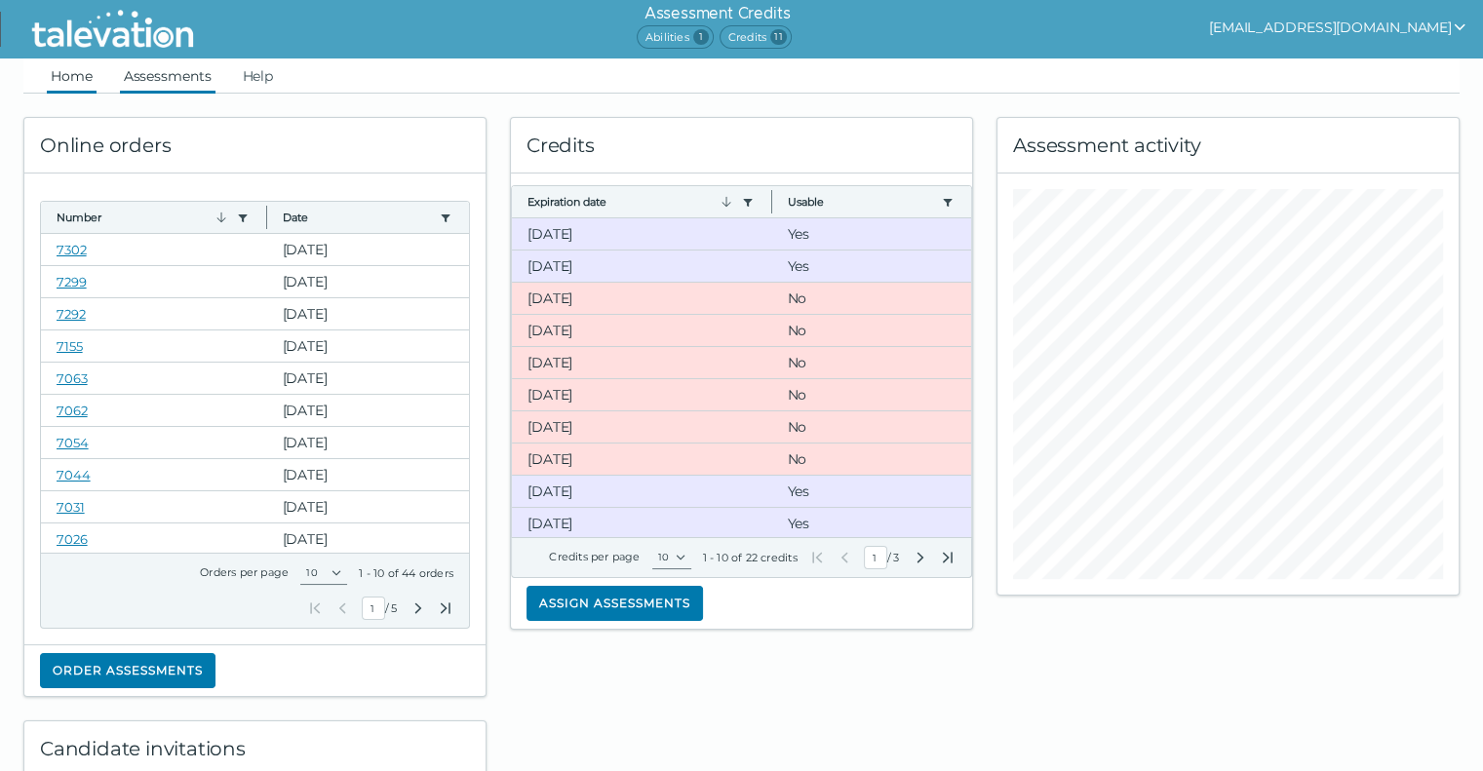
click at [176, 74] on link "Assessments" at bounding box center [168, 76] width 96 height 35
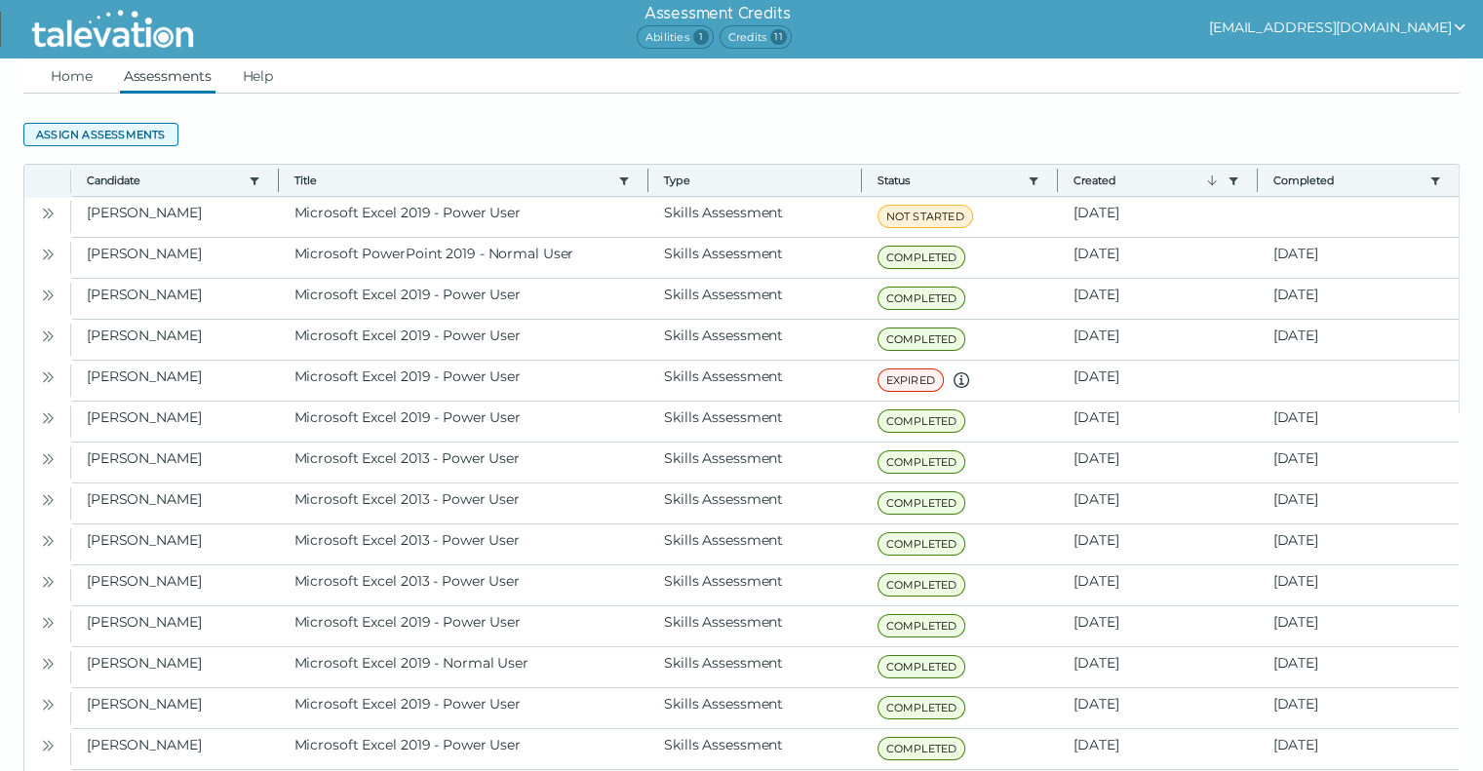
click at [132, 123] on button "Assign assessments" at bounding box center [100, 134] width 155 height 23
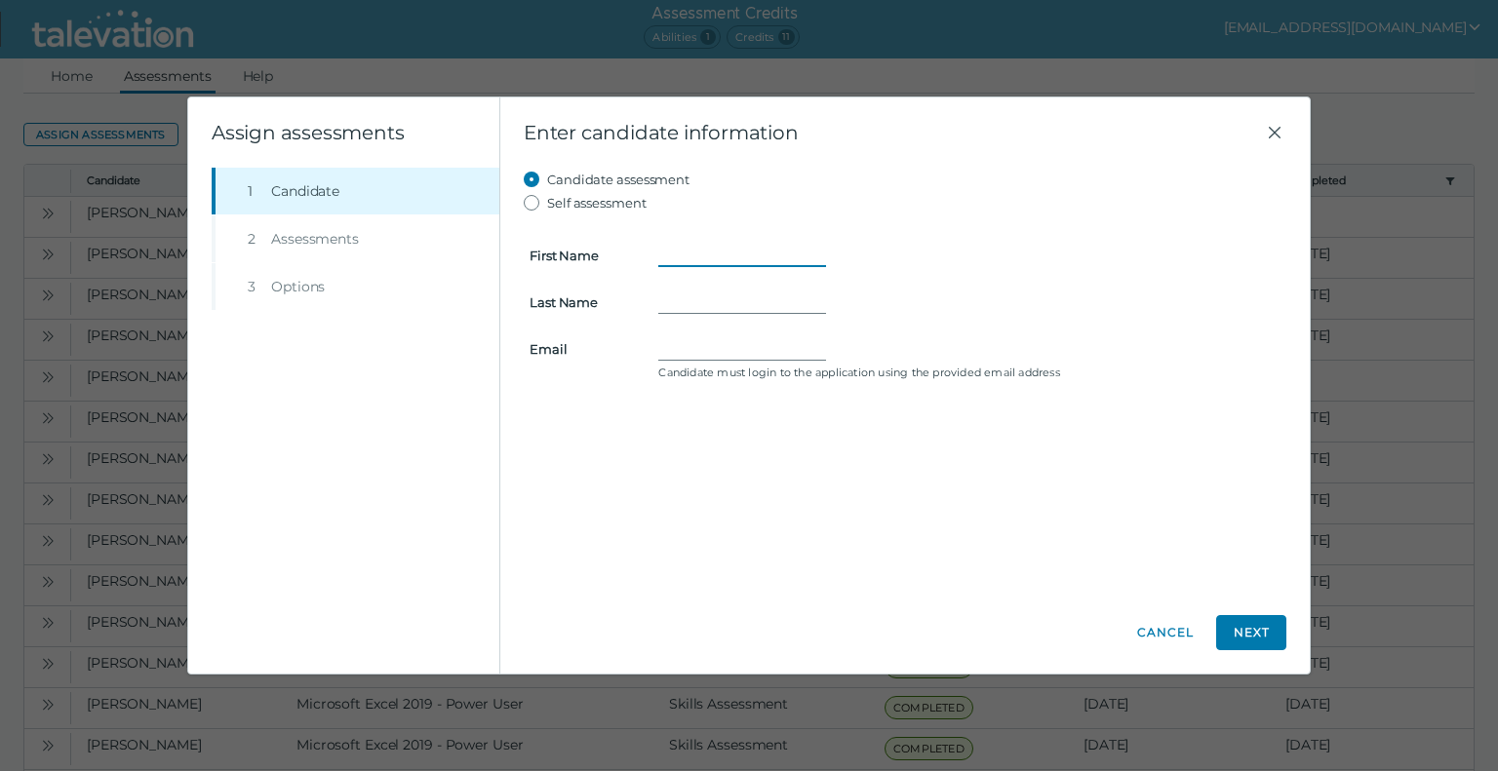
click at [742, 245] on input "First Name" at bounding box center [742, 255] width 168 height 23
type input "[PERSON_NAME]"
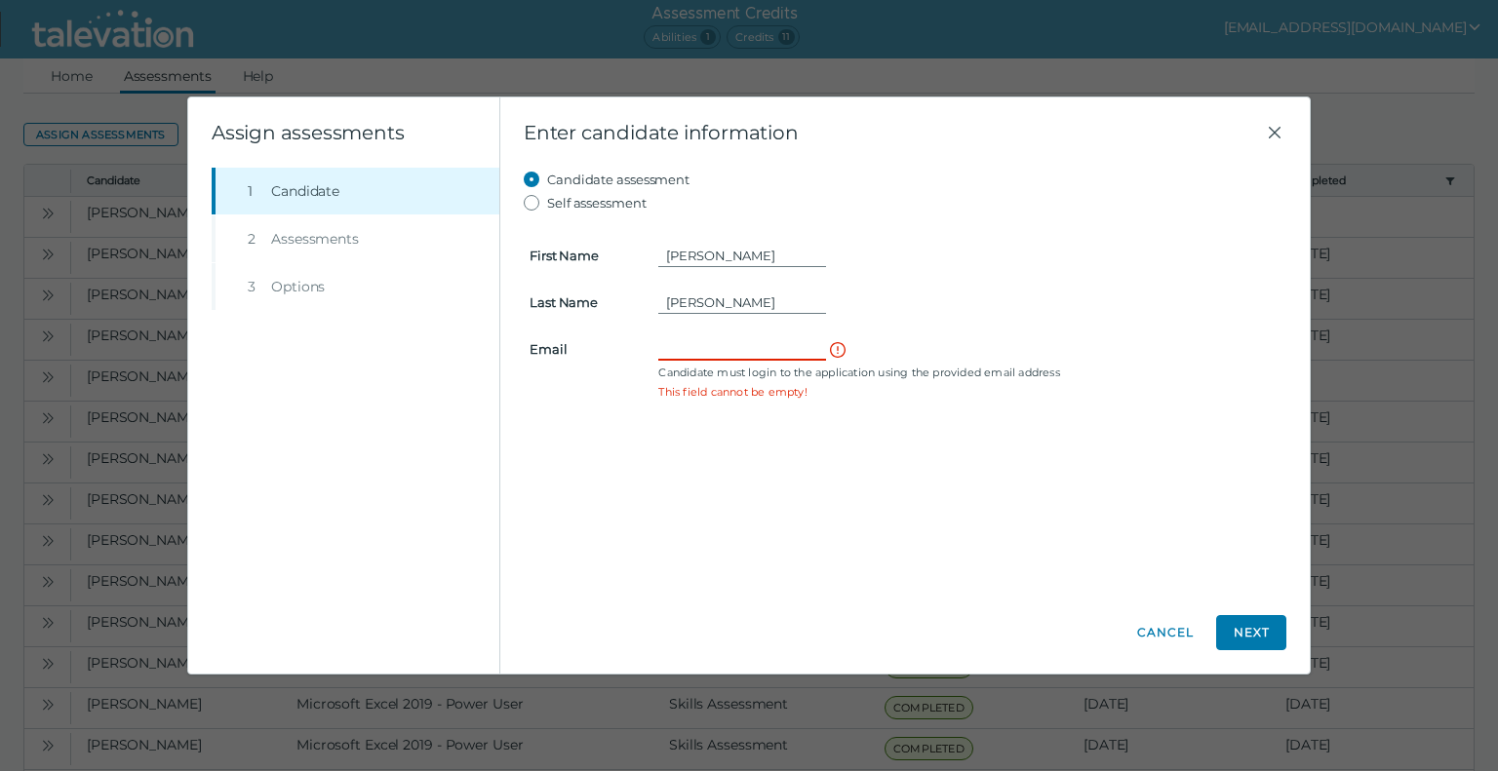
paste input "[EMAIL_ADDRESS][DOMAIN_NAME]"
type input "[EMAIL_ADDRESS][DOMAIN_NAME]"
click at [1262, 635] on button "Next" at bounding box center [1251, 632] width 70 height 35
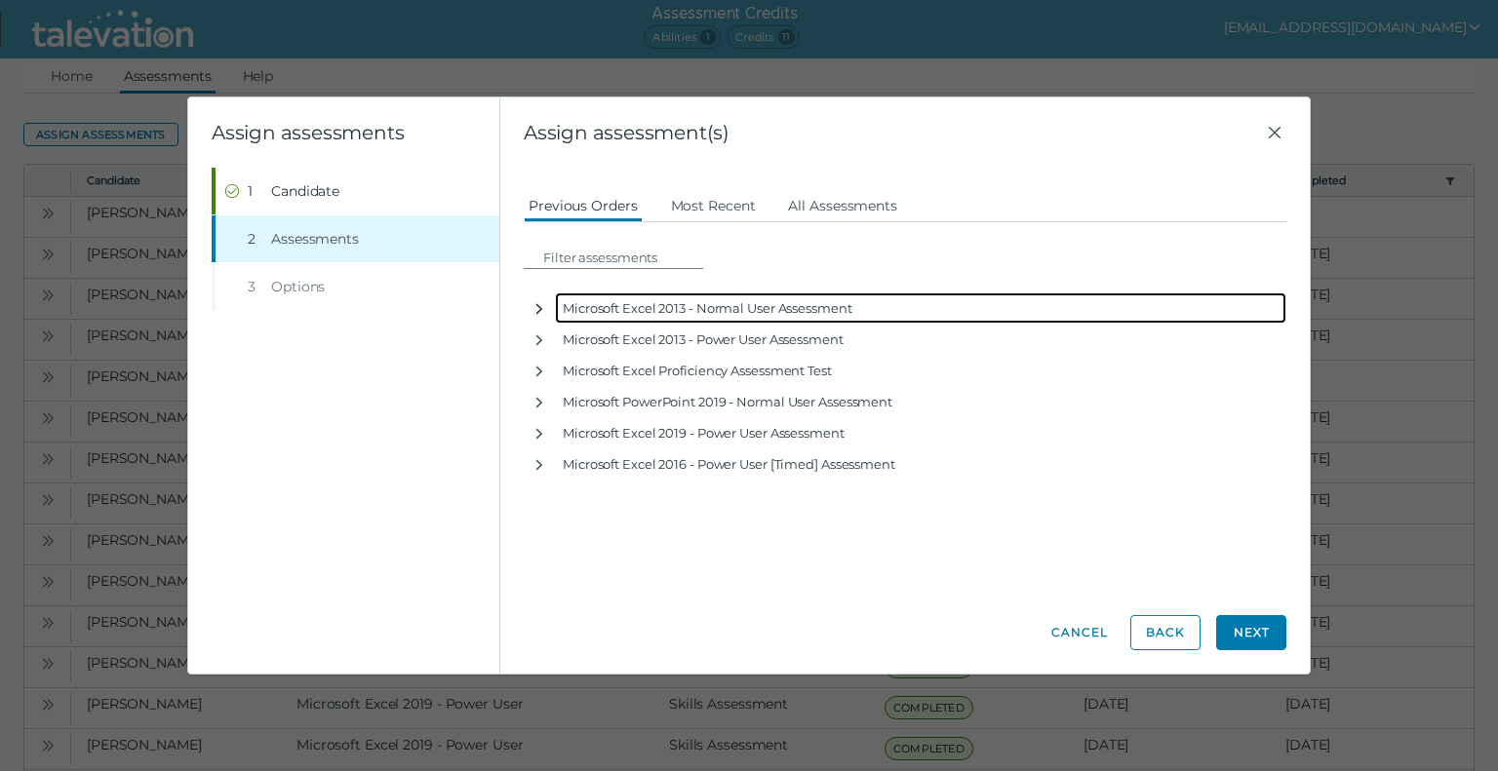
click at [539, 309] on icon "button" at bounding box center [539, 308] width 7 height 11
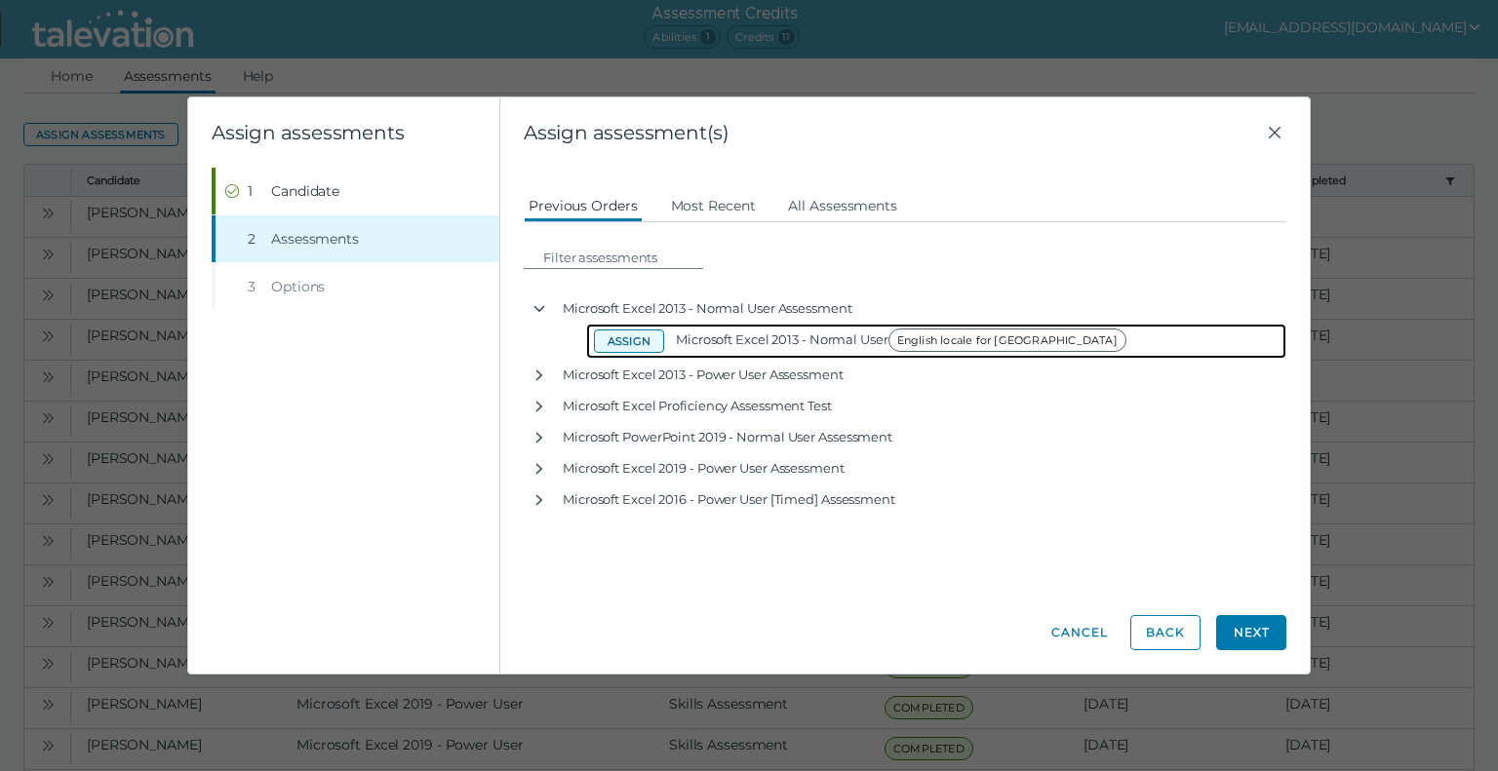
click at [635, 342] on button "Assign" at bounding box center [629, 341] width 70 height 23
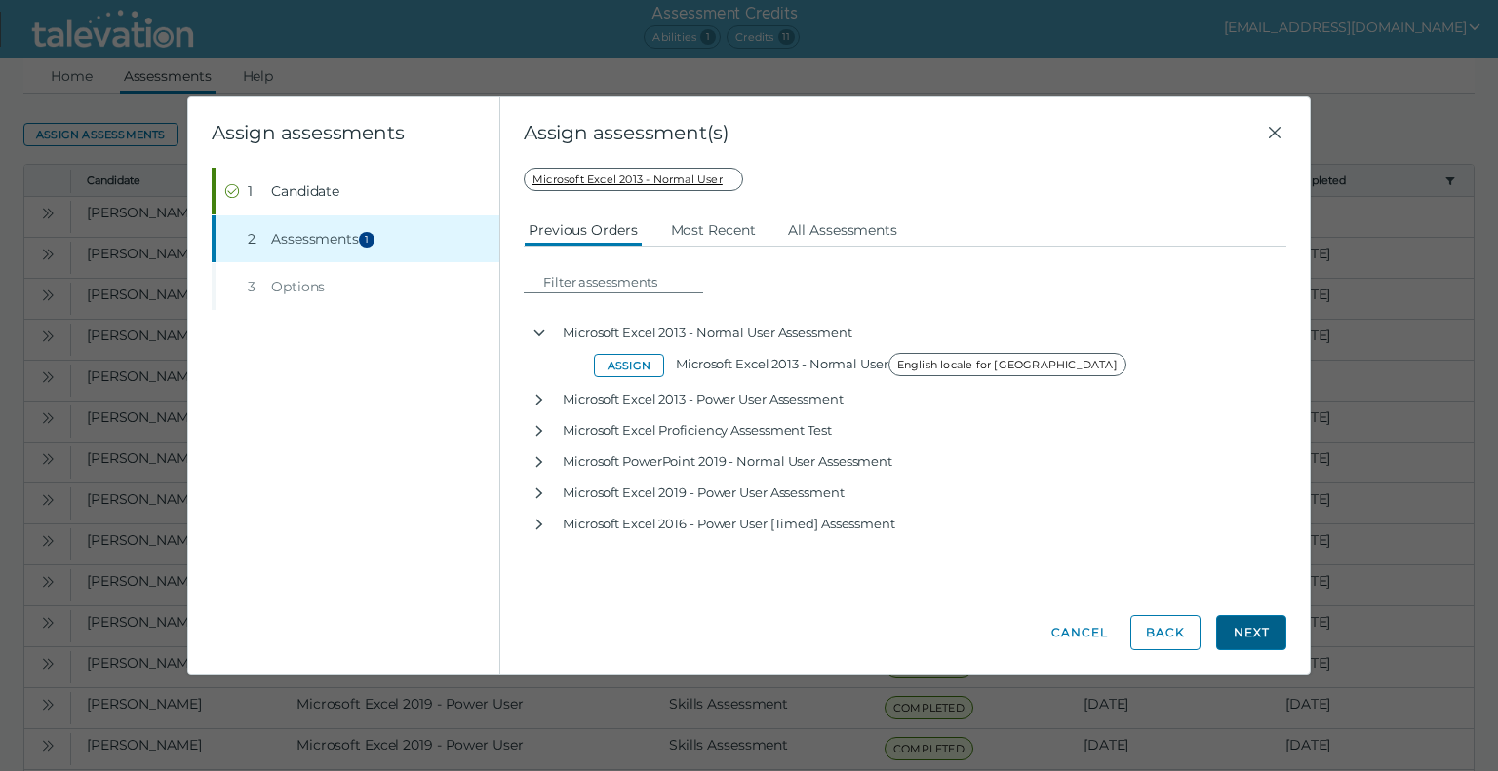
click at [1253, 630] on button "Next" at bounding box center [1251, 632] width 70 height 35
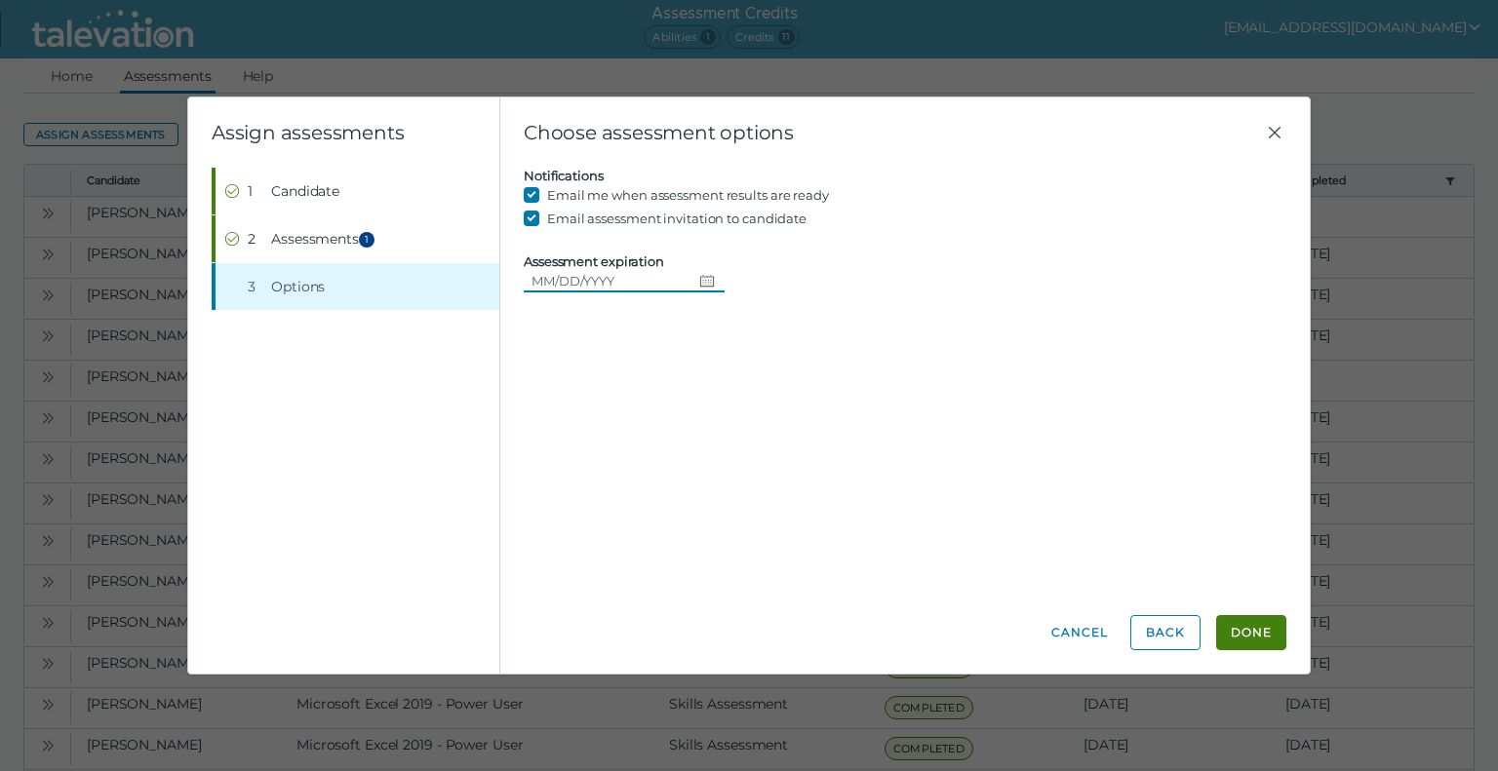
click at [706, 283] on icon "Choose date" at bounding box center [707, 281] width 16 height 16
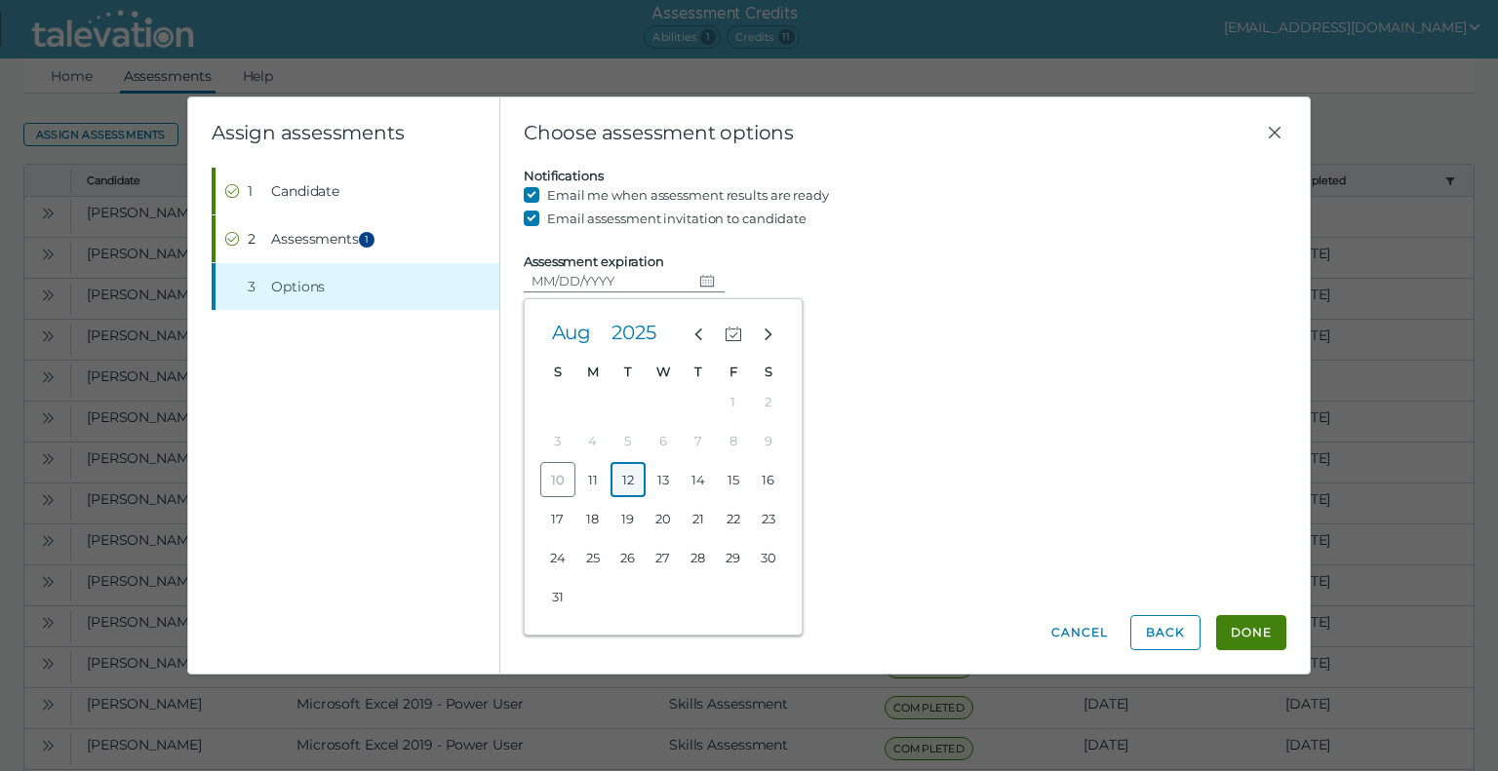
click at [625, 484] on button "12" at bounding box center [628, 479] width 35 height 35
type input "[DATE]"
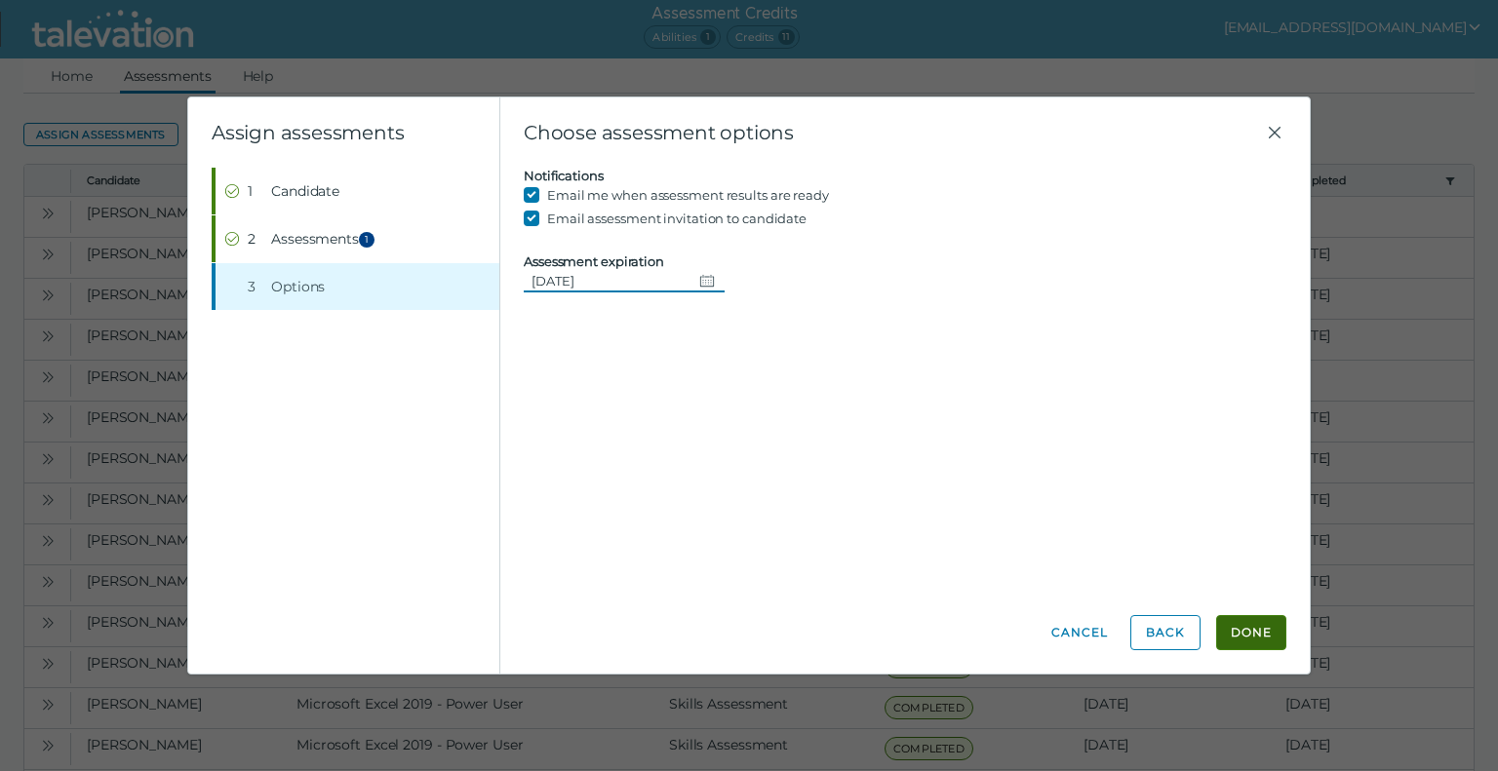
click at [1262, 633] on button "Done" at bounding box center [1251, 632] width 70 height 35
